Goal: Information Seeking & Learning: Check status

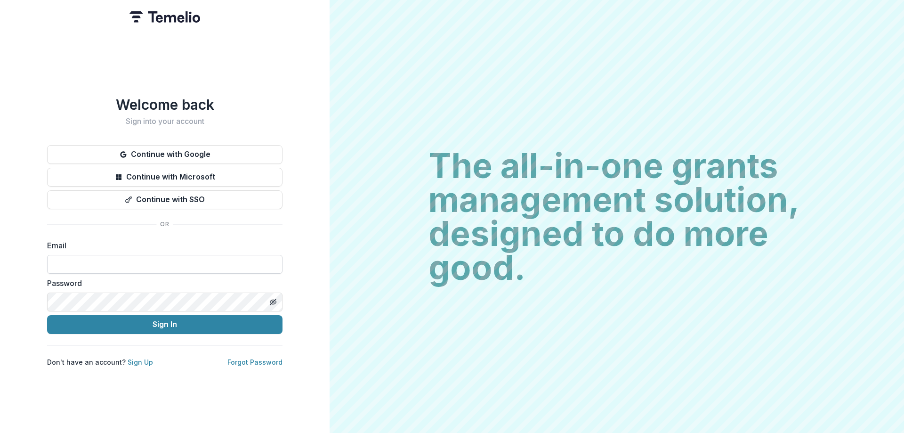
click at [125, 261] on input at bounding box center [164, 264] width 235 height 19
type input "**********"
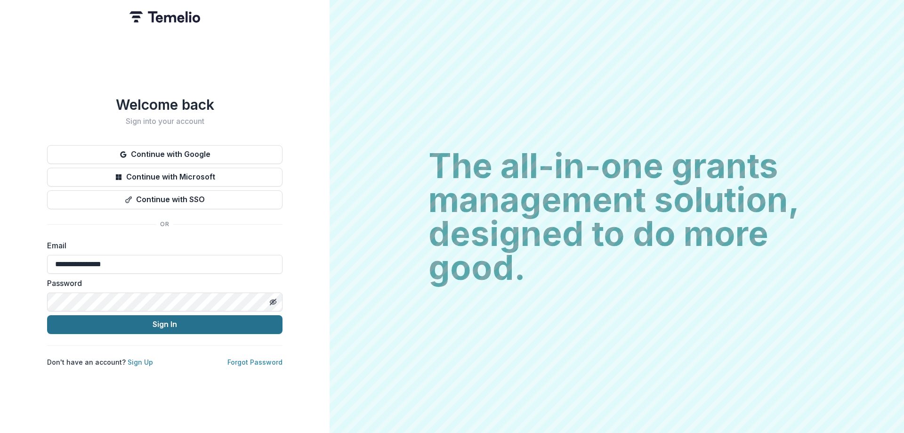
click at [151, 323] on button "Sign In" at bounding box center [164, 324] width 235 height 19
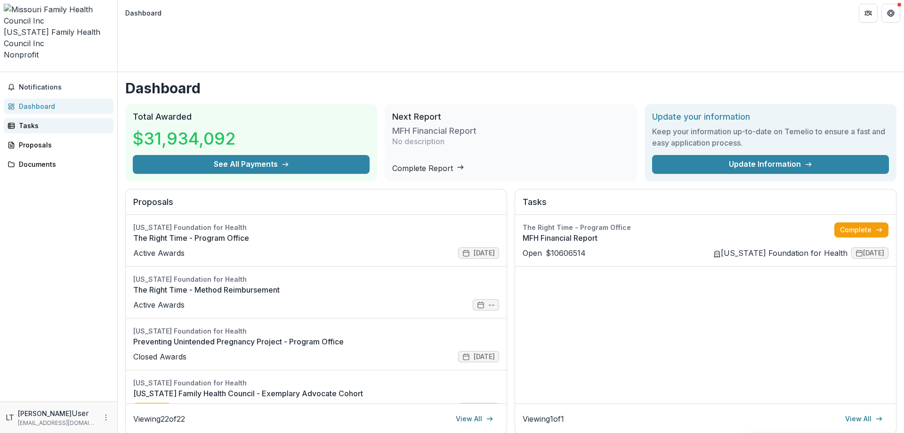
click at [28, 121] on div "Tasks" at bounding box center [62, 126] width 87 height 10
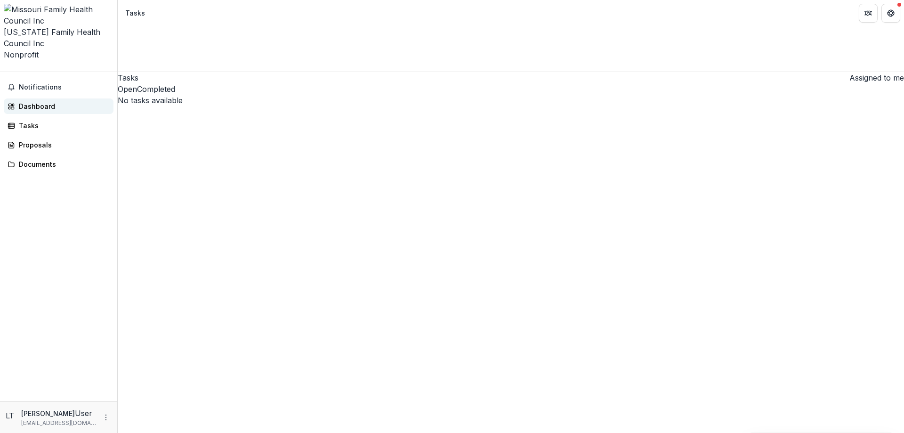
click at [28, 101] on div "Dashboard" at bounding box center [62, 106] width 87 height 10
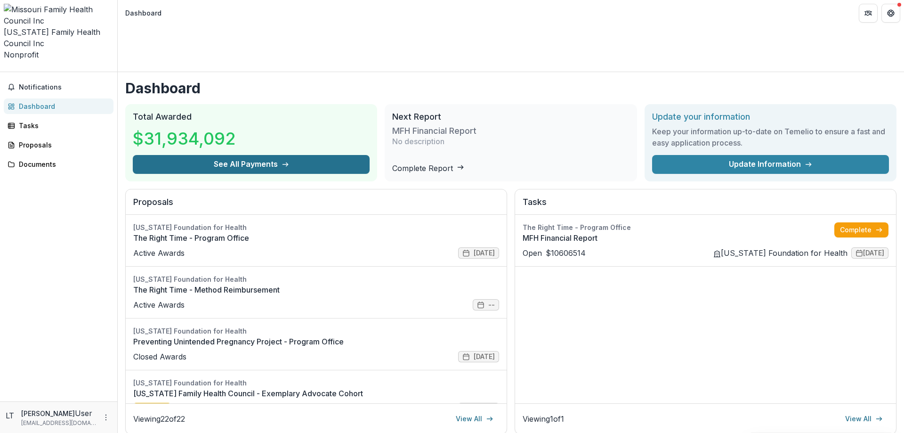
click at [268, 155] on button "See All Payments" at bounding box center [251, 164] width 237 height 19
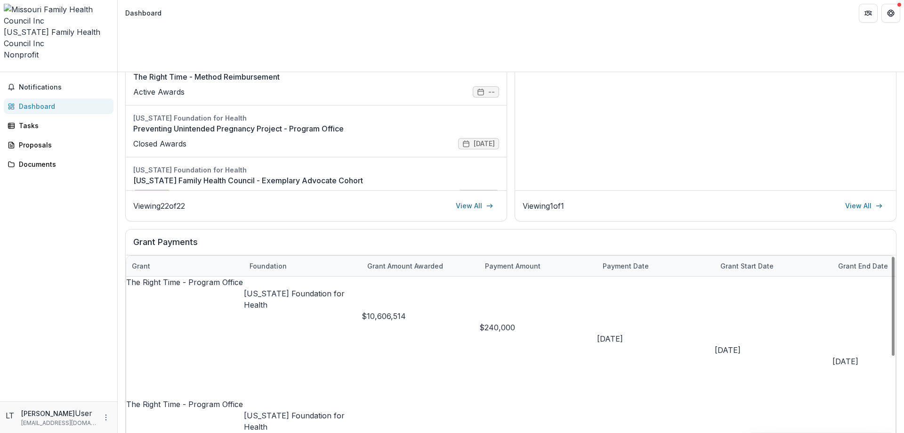
scroll to position [141, 0]
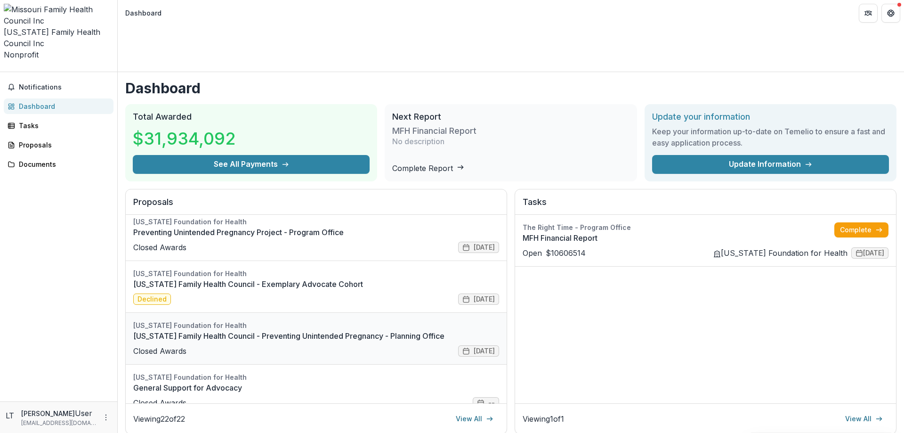
scroll to position [0, 0]
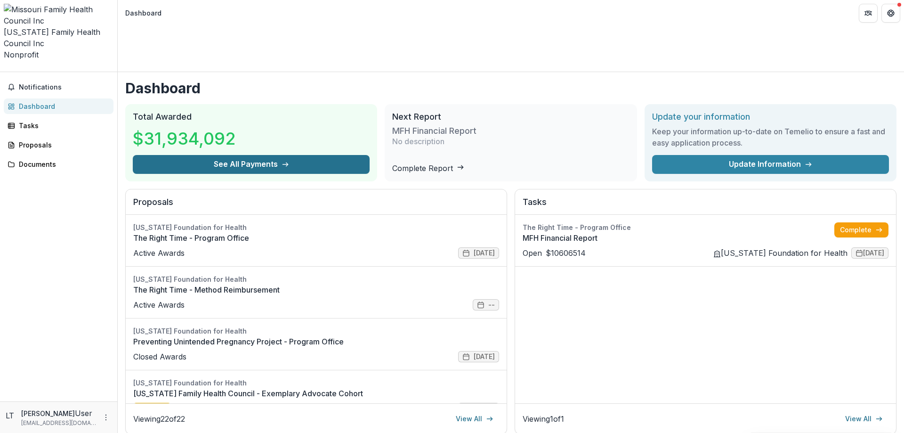
click at [250, 155] on button "See All Payments" at bounding box center [251, 164] width 237 height 19
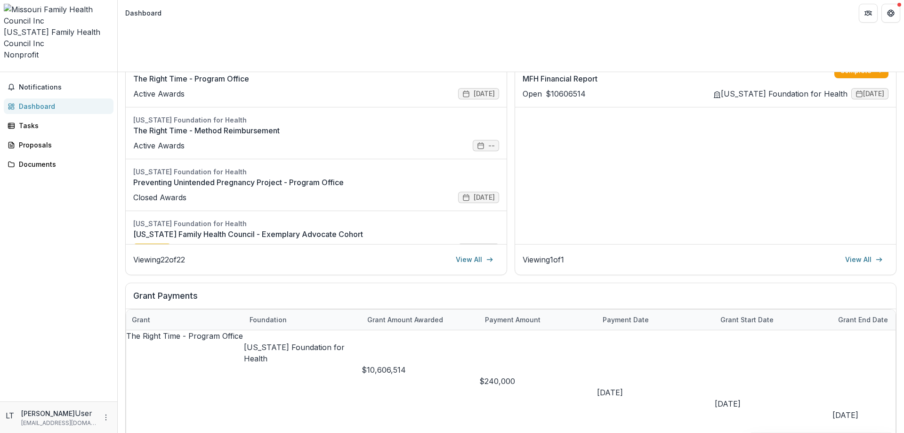
scroll to position [205, 0]
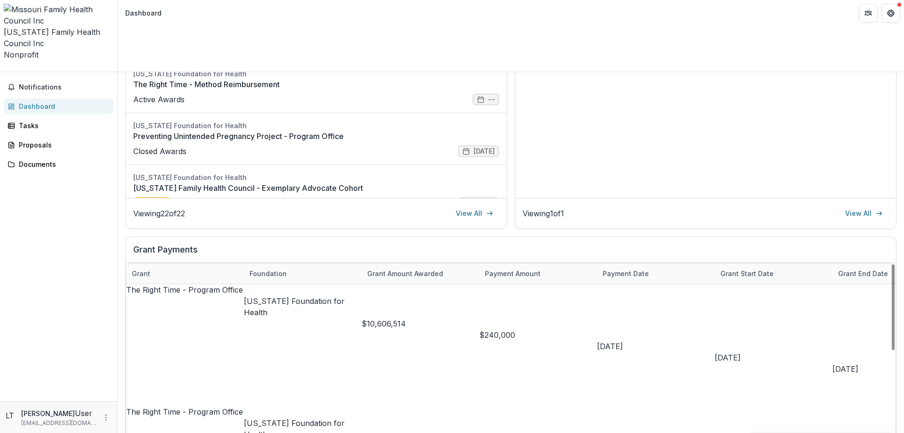
click at [631, 268] on div "Payment date" at bounding box center [625, 273] width 57 height 10
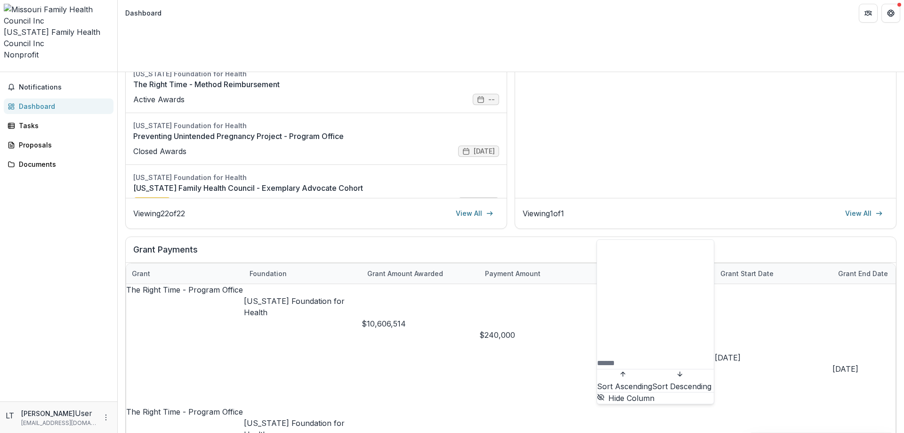
click at [652, 381] on span "Sort Descending" at bounding box center [681, 385] width 59 height 9
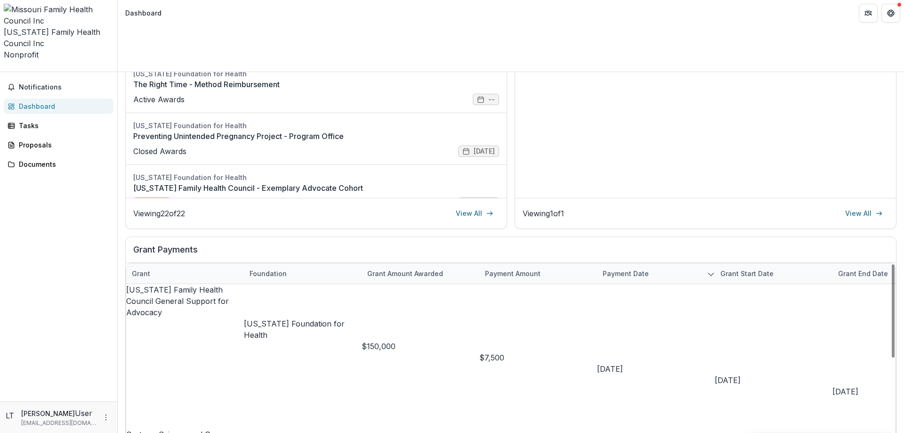
drag, startPoint x: 678, startPoint y: 185, endPoint x: 680, endPoint y: 190, distance: 5.5
click at [680, 190] on div "Dashboard Total Awarded $31,934,092 See All Payments Next Report MFH Financial …" at bounding box center [511, 176] width 786 height 619
click at [848, 268] on div "Grant end date" at bounding box center [863, 273] width 61 height 10
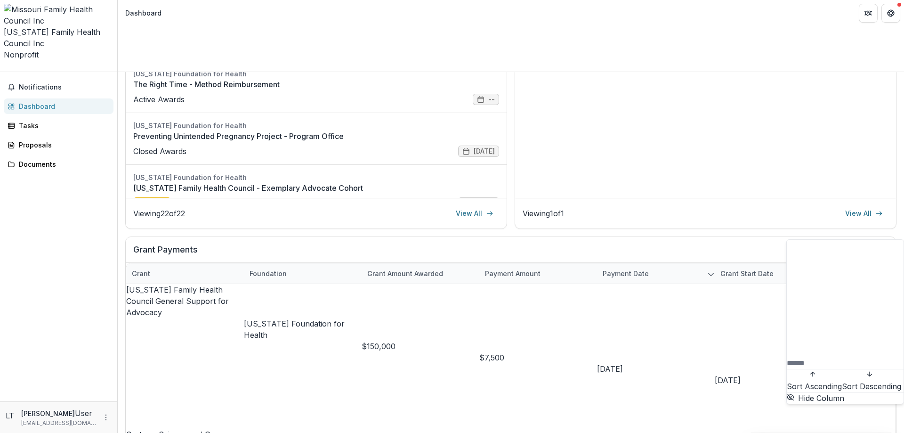
click at [810, 381] on span "Sort Ascending" at bounding box center [814, 385] width 55 height 9
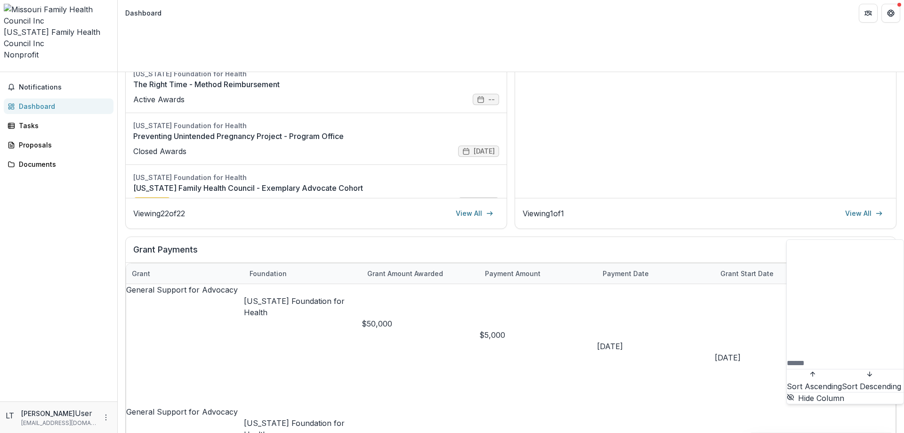
click at [842, 369] on button "Sort Descending" at bounding box center [871, 380] width 59 height 23
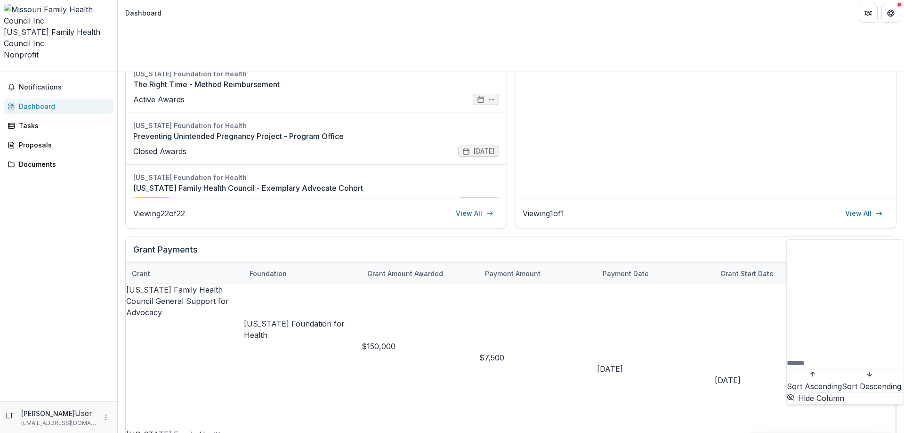
click at [819, 381] on span "Sort Ascending" at bounding box center [814, 385] width 55 height 9
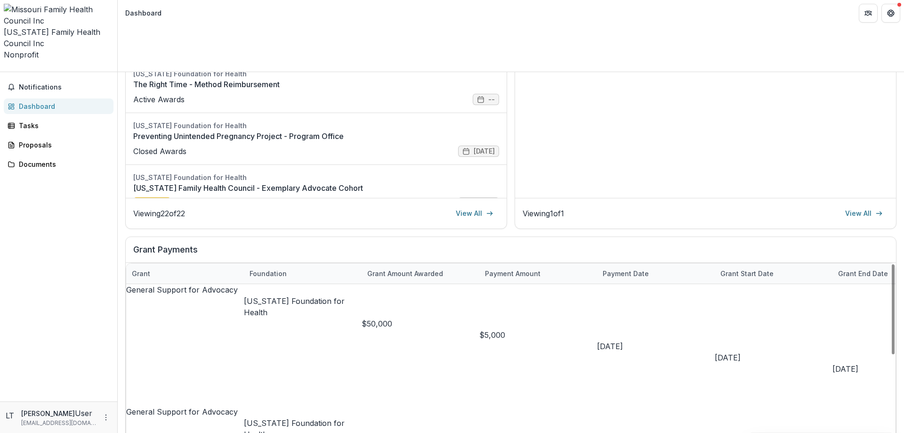
click at [182, 244] on h2 "Grant Payments" at bounding box center [510, 253] width 755 height 18
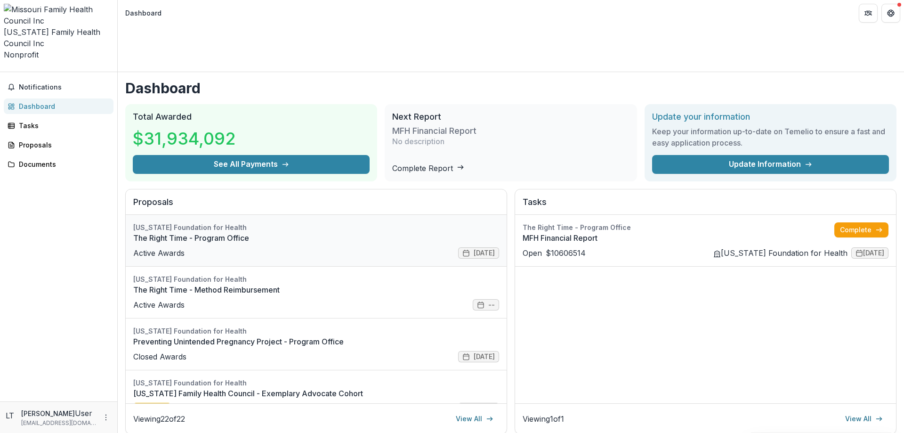
click at [308, 232] on link "The Right Time - Program Office" at bounding box center [316, 237] width 366 height 11
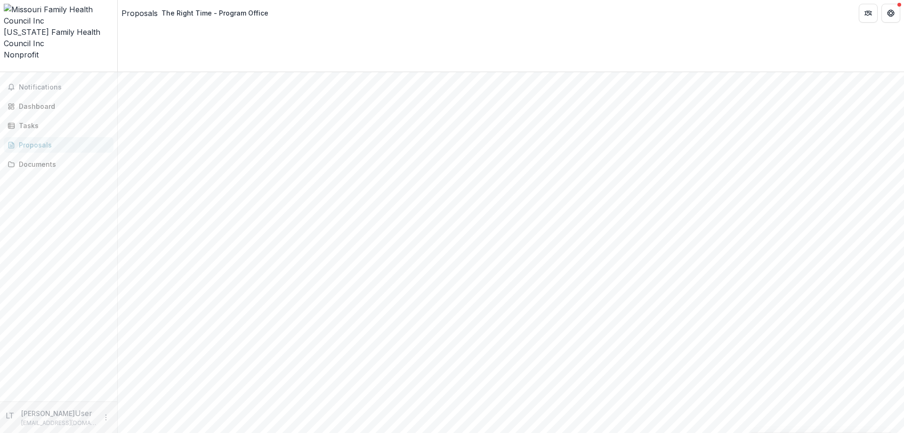
scroll to position [47, 0]
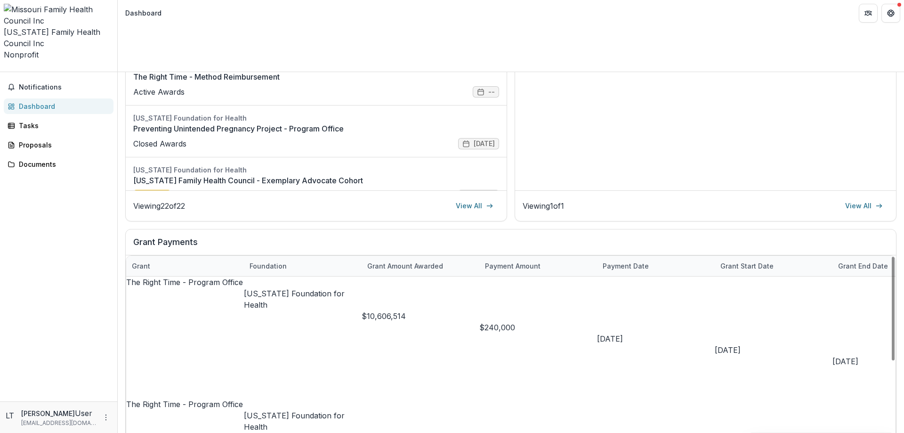
scroll to position [94, 0]
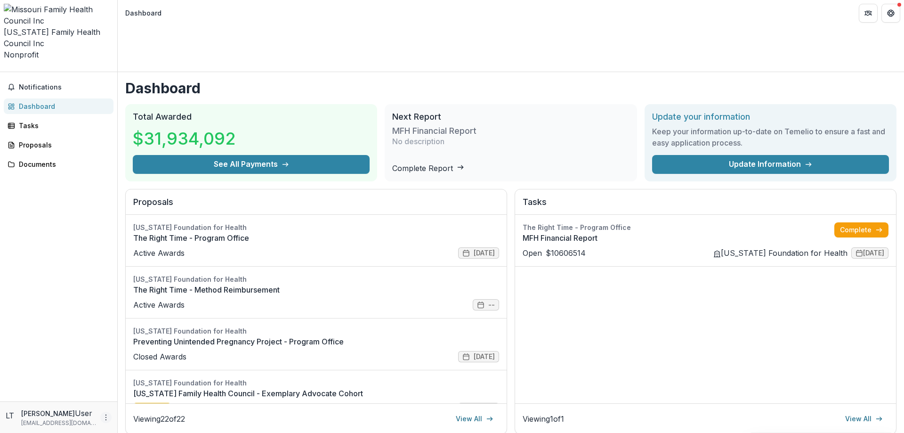
click at [104, 417] on icon "More" at bounding box center [106, 417] width 8 height 8
click at [143, 412] on button "Logout" at bounding box center [168, 414] width 101 height 16
